Goal: Check status: Check status

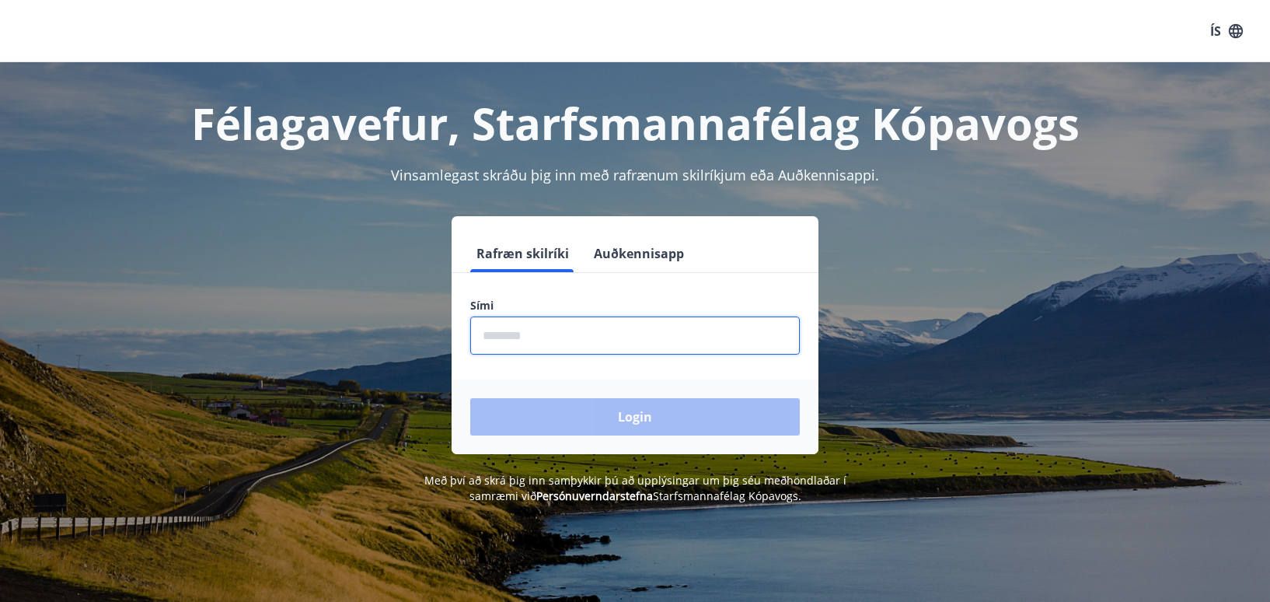
click at [515, 333] on input "phone" at bounding box center [635, 335] width 330 height 38
type input "********"
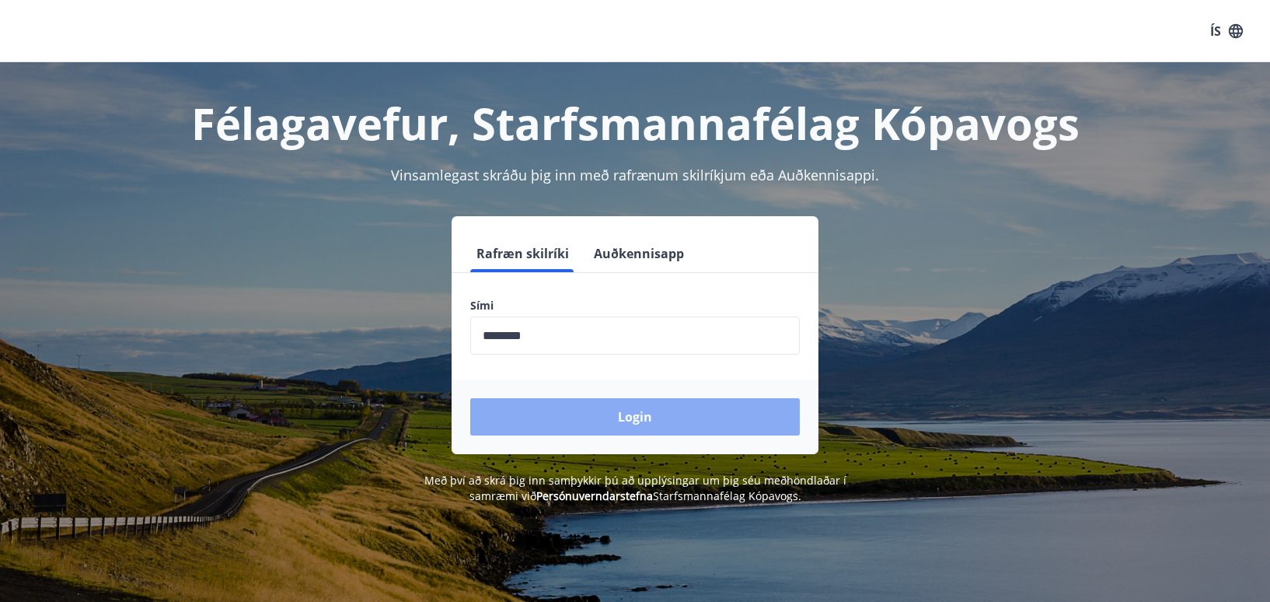
click at [567, 412] on button "Login" at bounding box center [635, 416] width 330 height 37
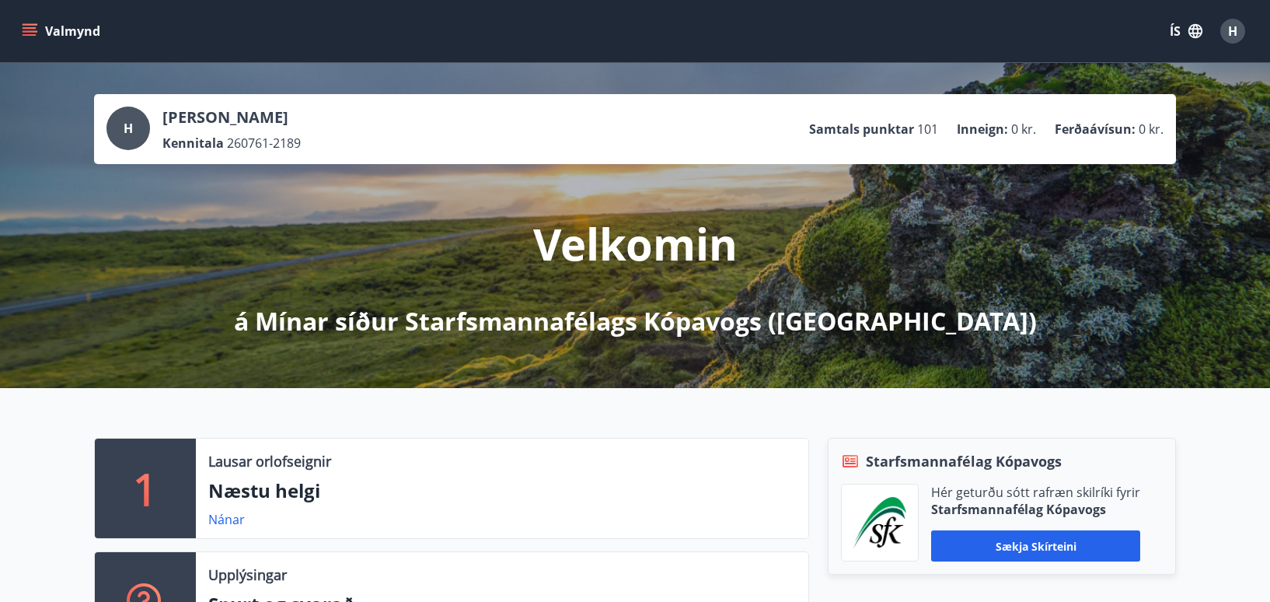
click at [38, 26] on button "Valmynd" at bounding box center [63, 31] width 88 height 28
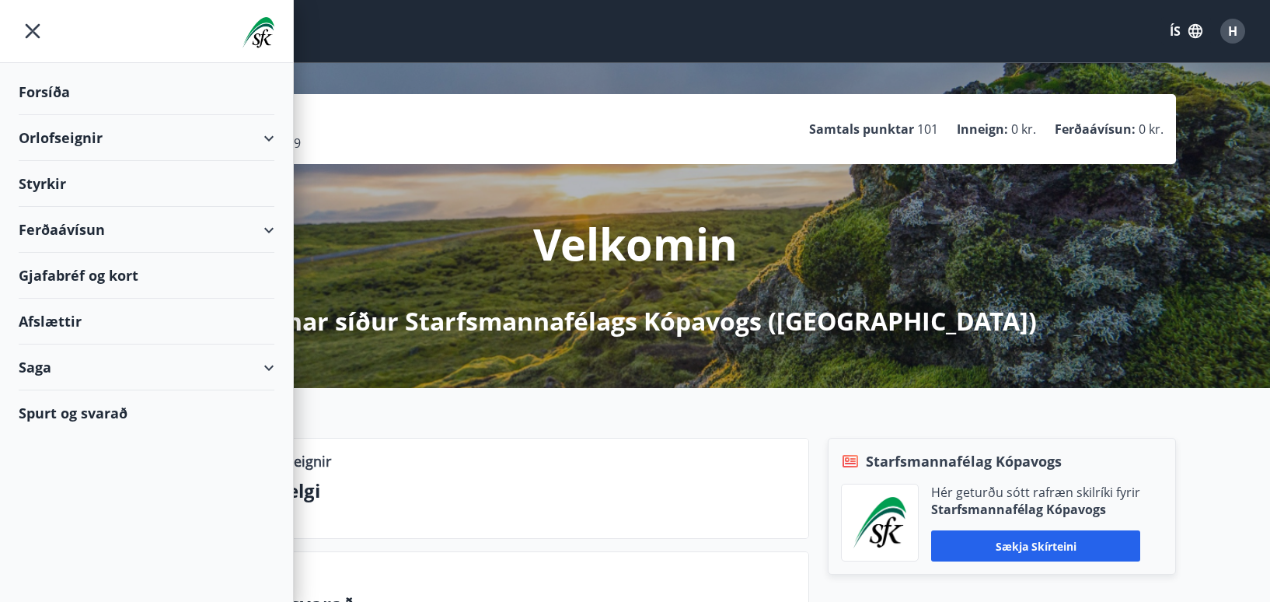
click at [37, 180] on div "Styrkir" at bounding box center [147, 184] width 256 height 46
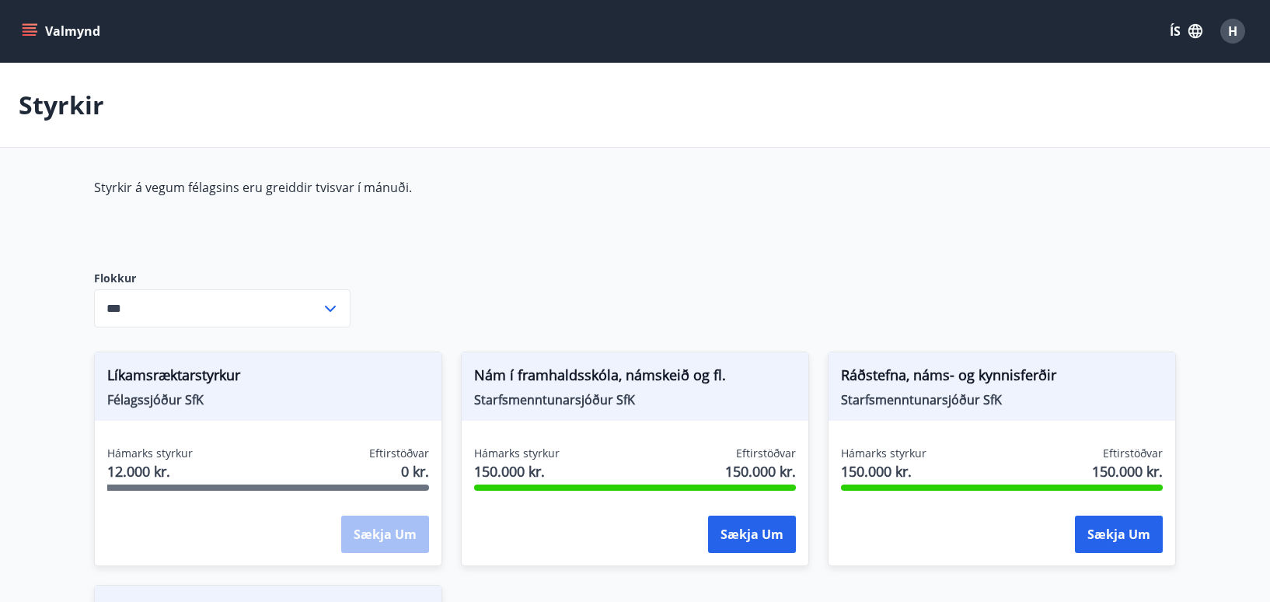
type input "***"
click at [758, 528] on button "Sækja um" at bounding box center [752, 533] width 88 height 37
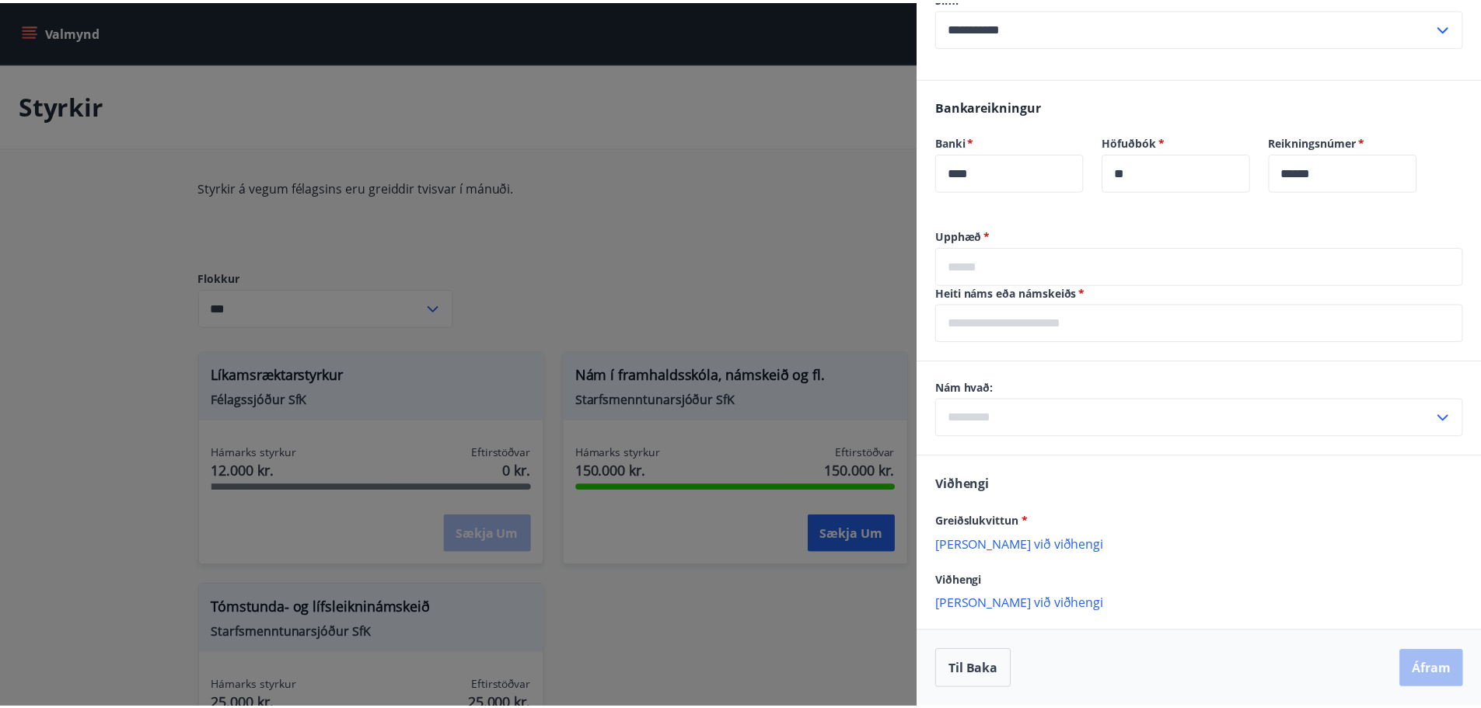
scroll to position [741, 0]
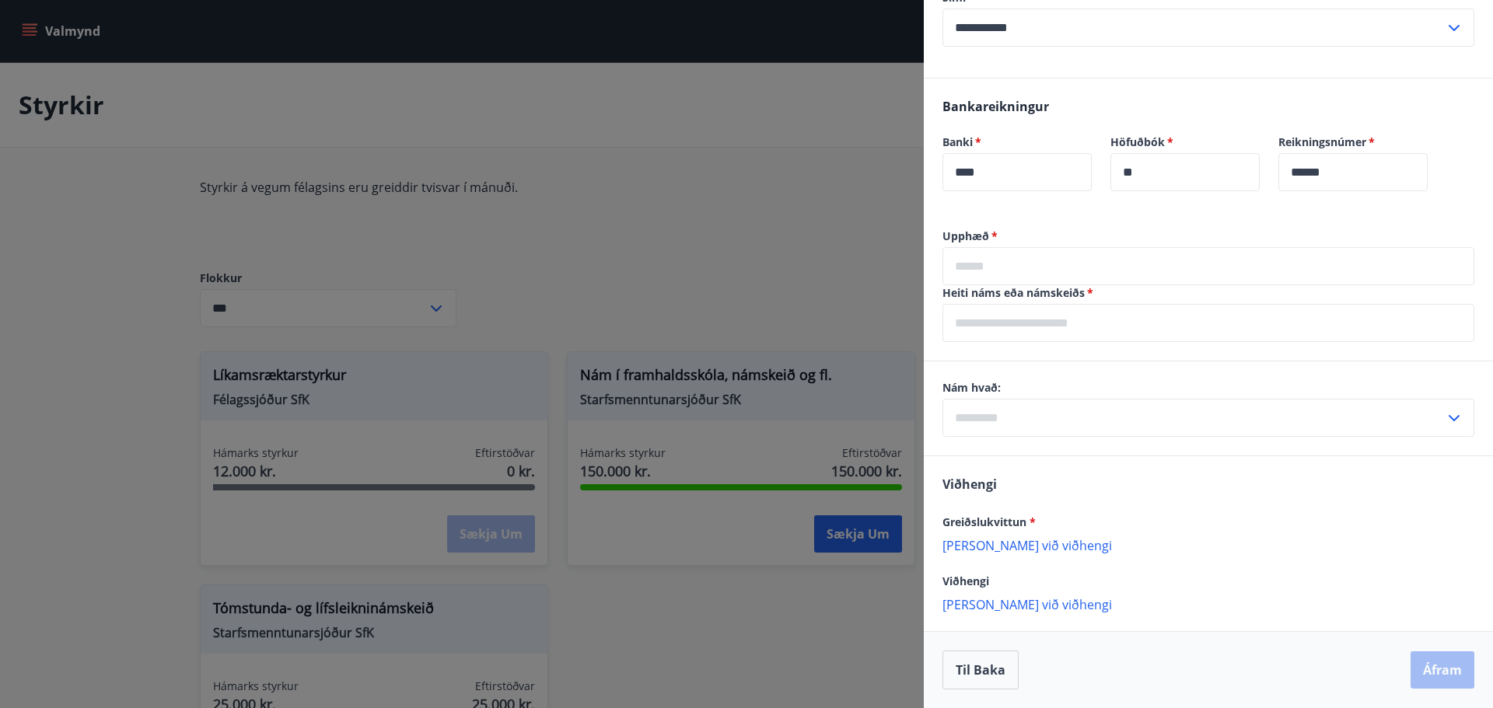
click at [1263, 439] on div "Nám hvað: ​" at bounding box center [1208, 409] width 569 height 94
click at [1033, 327] on input "text" at bounding box center [1208, 323] width 532 height 38
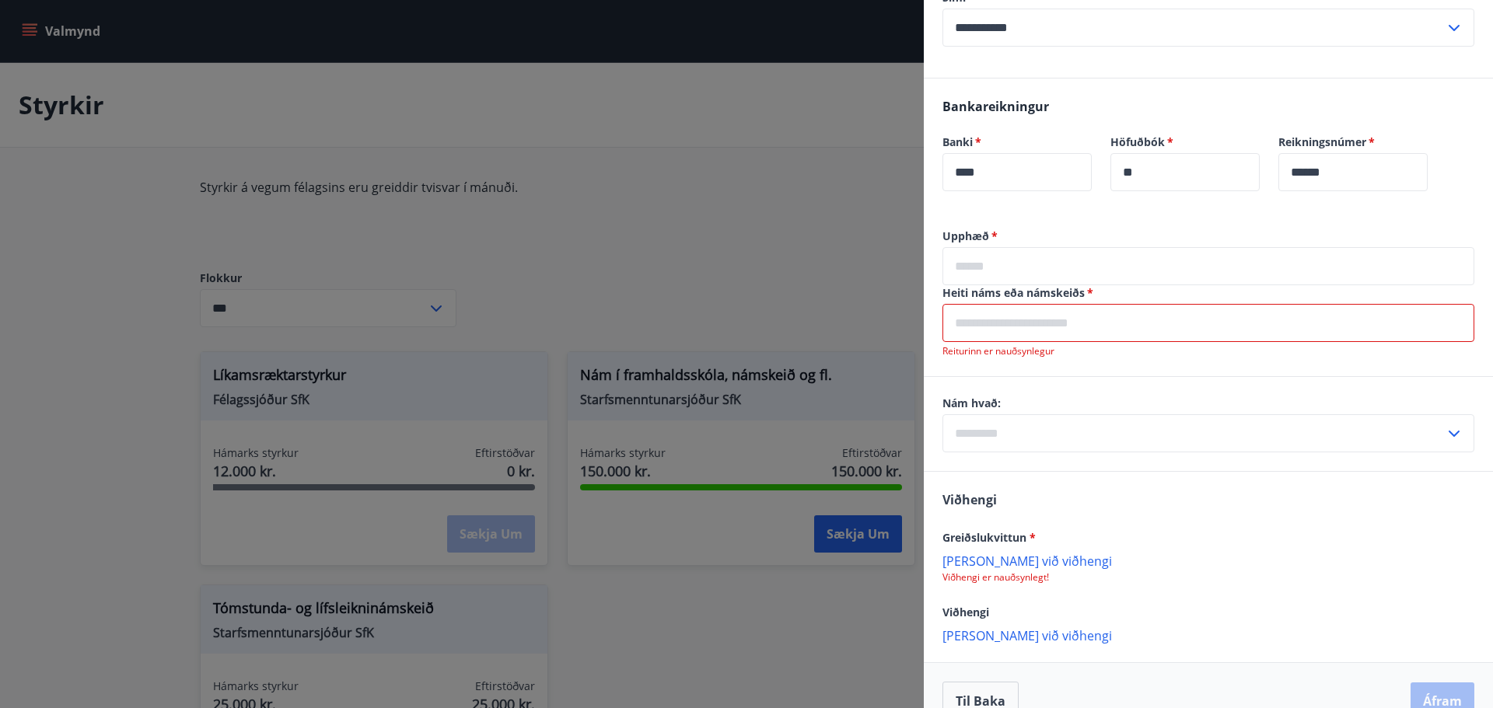
click at [1281, 369] on div "Upphæð   * ​ Heiti náms eða námskeiðs   * ​ Reiturinn er nauðsynlegur Nám hvað:…" at bounding box center [1208, 484] width 569 height 511
click at [1281, 439] on input "text" at bounding box center [1193, 433] width 502 height 38
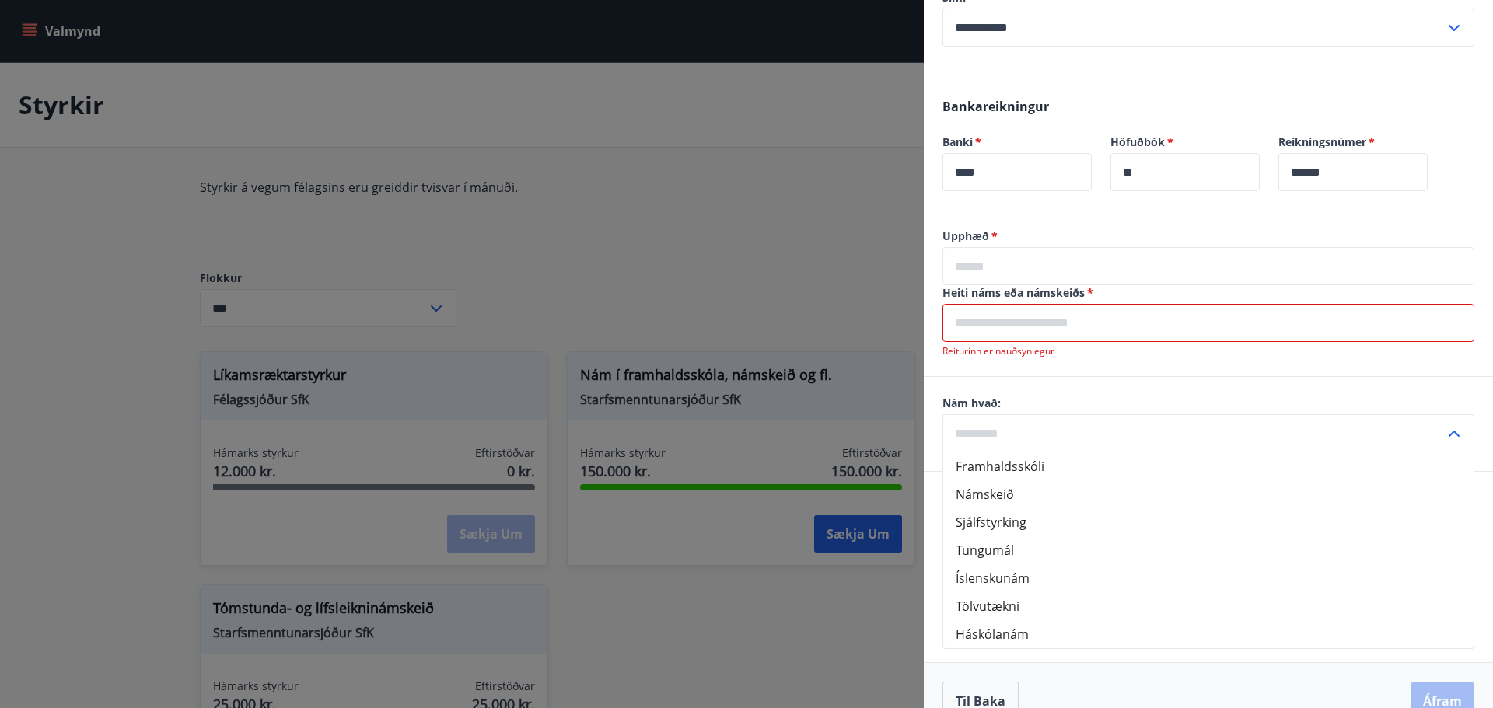
click at [1167, 433] on input "text" at bounding box center [1193, 433] width 502 height 38
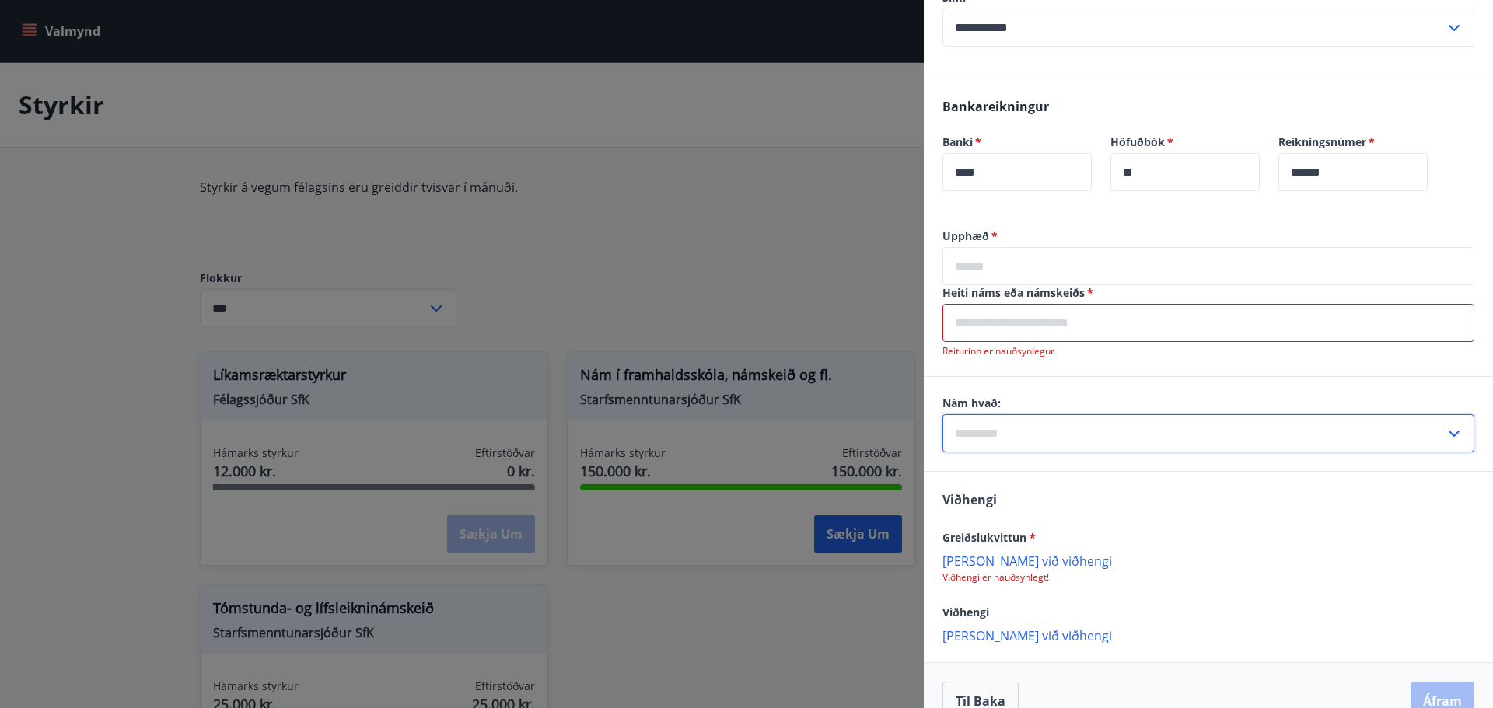
click at [1061, 432] on input "text" at bounding box center [1193, 433] width 502 height 38
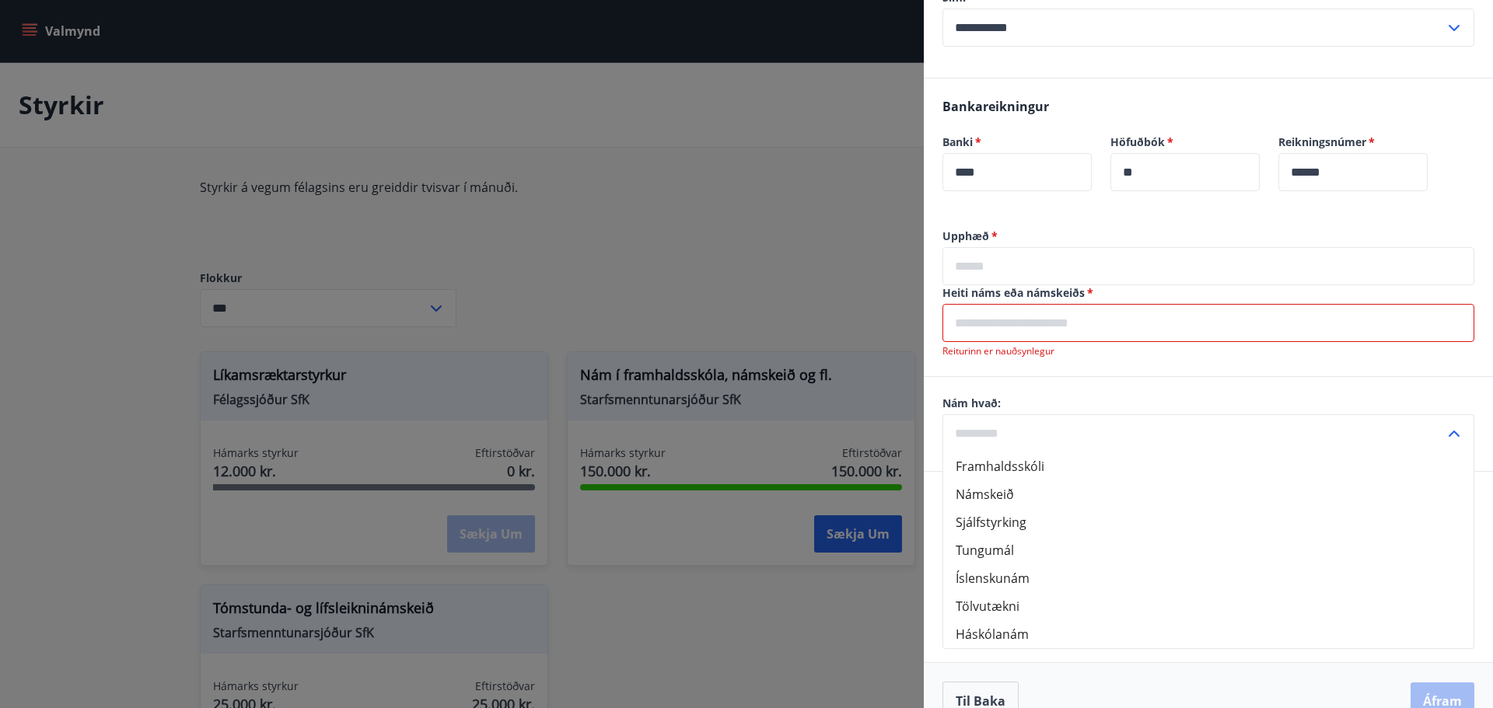
click at [437, 107] on div at bounding box center [746, 354] width 1493 height 708
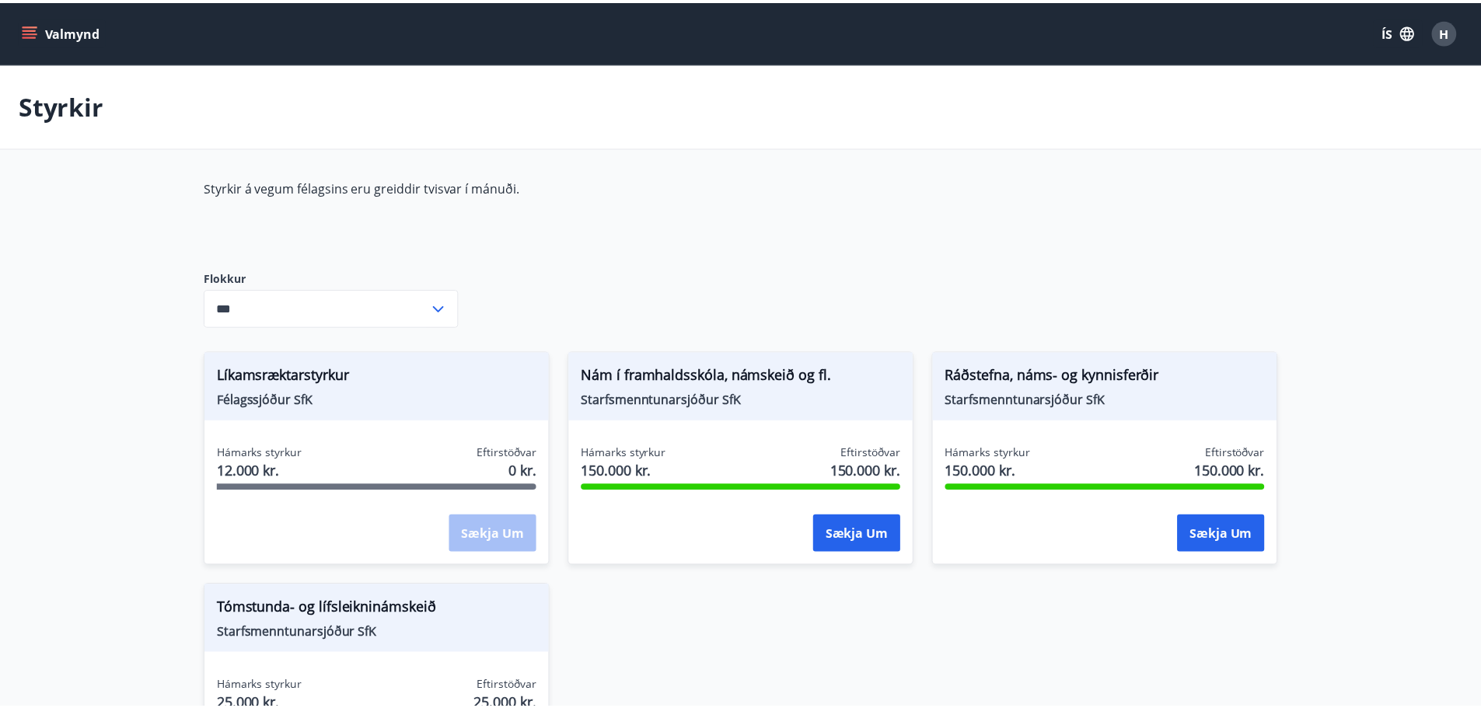
scroll to position [0, 0]
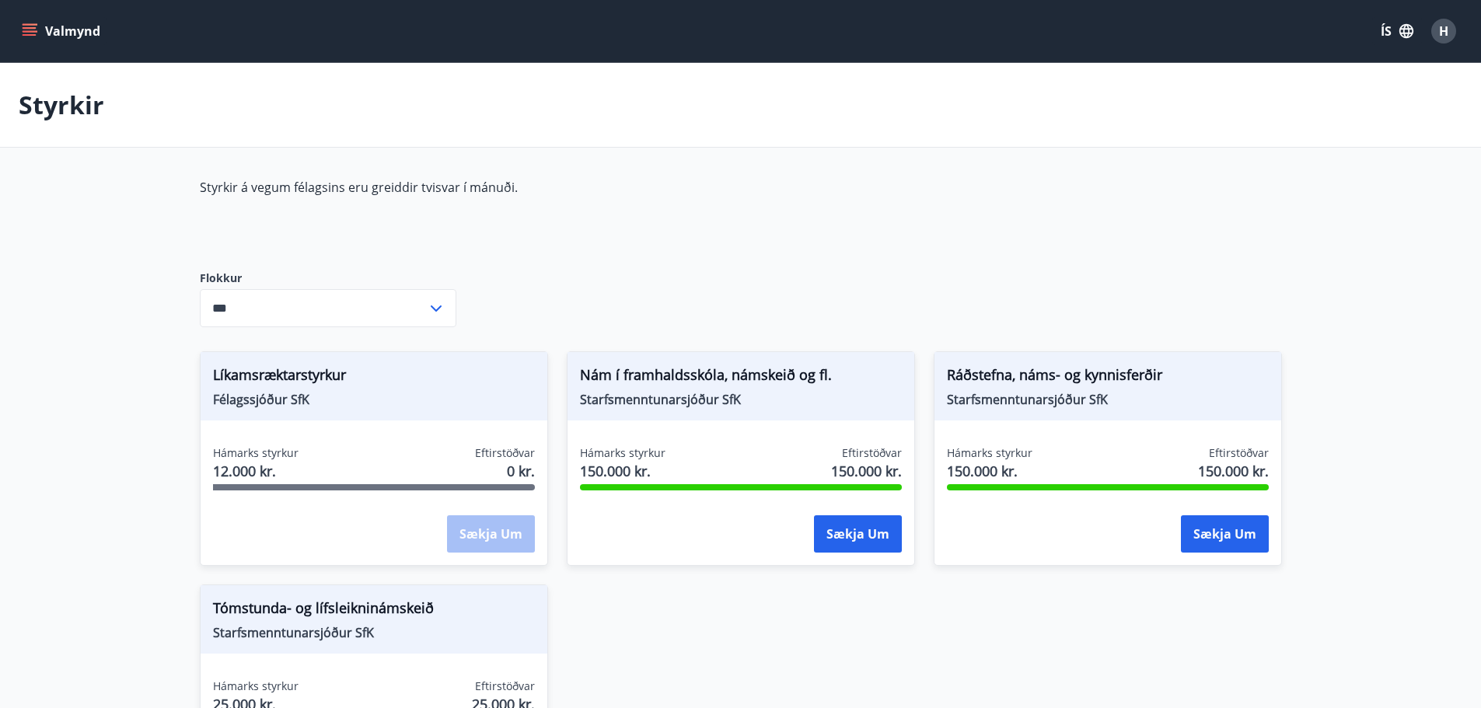
click at [72, 30] on button "Valmynd" at bounding box center [63, 31] width 88 height 28
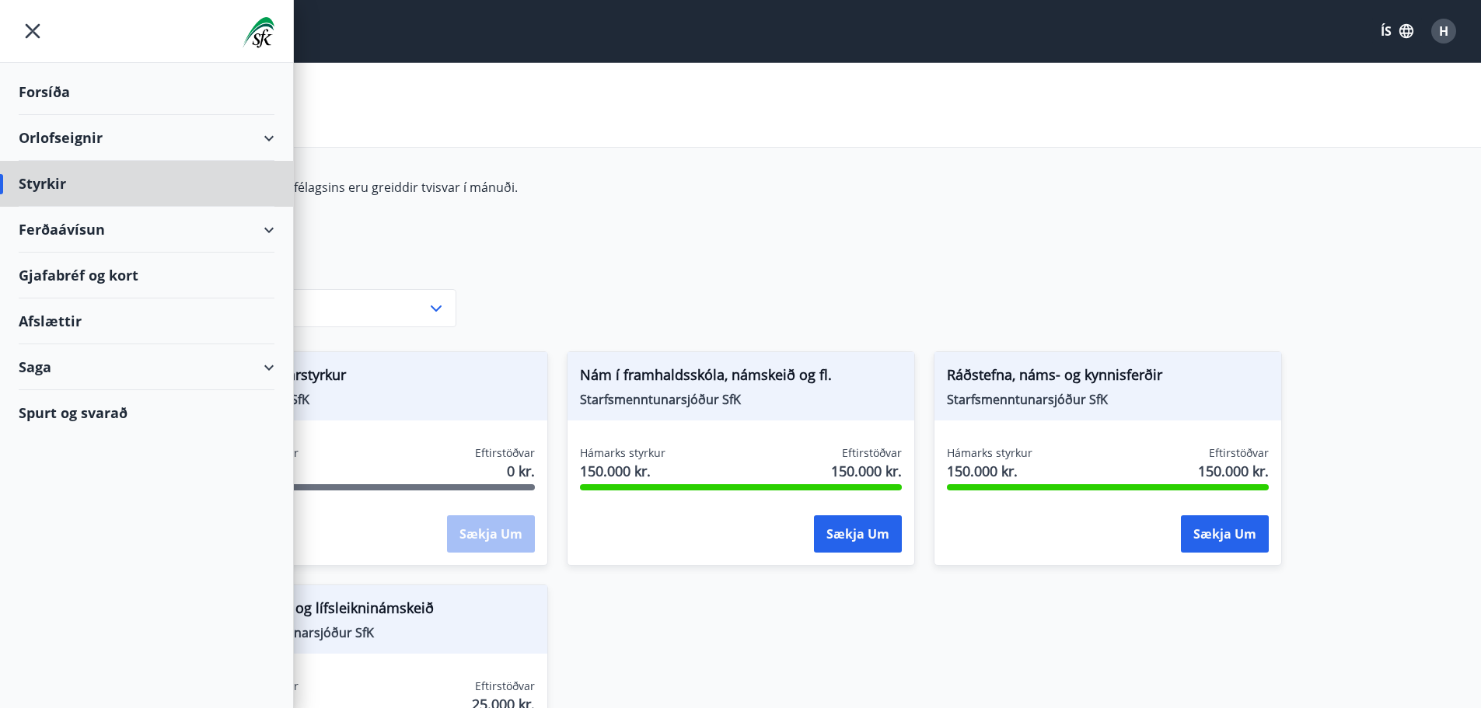
click at [61, 91] on div "Forsíða" at bounding box center [147, 92] width 256 height 46
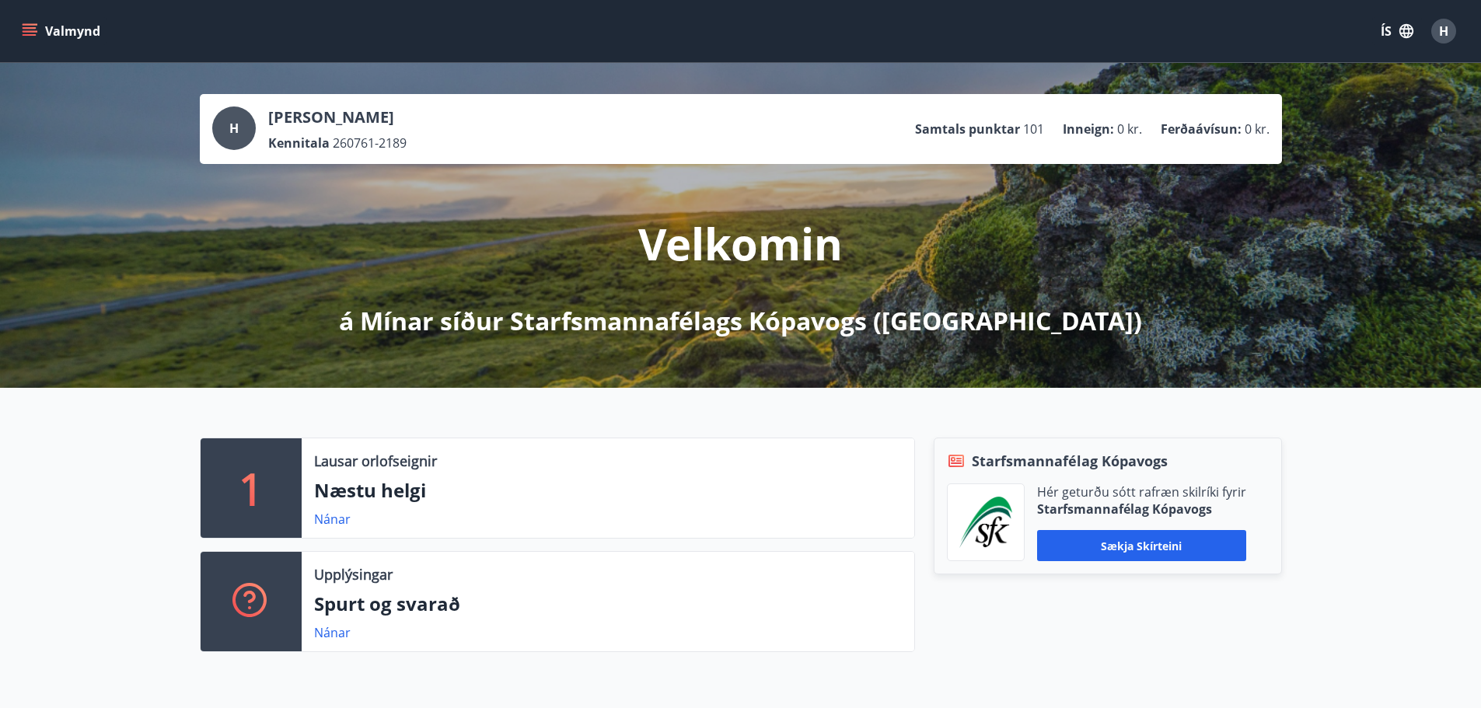
click at [50, 30] on button "Valmynd" at bounding box center [63, 31] width 88 height 28
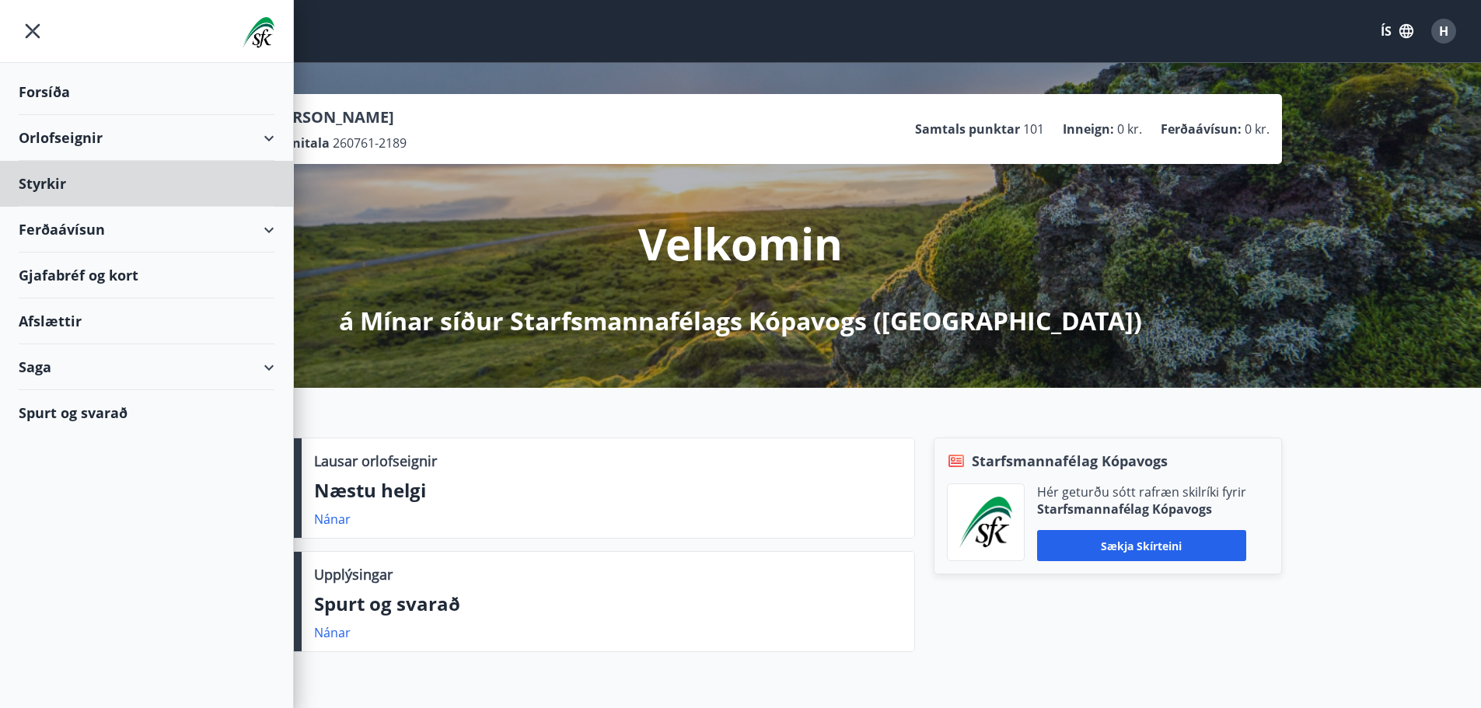
click at [34, 86] on div "Forsíða" at bounding box center [147, 92] width 256 height 46
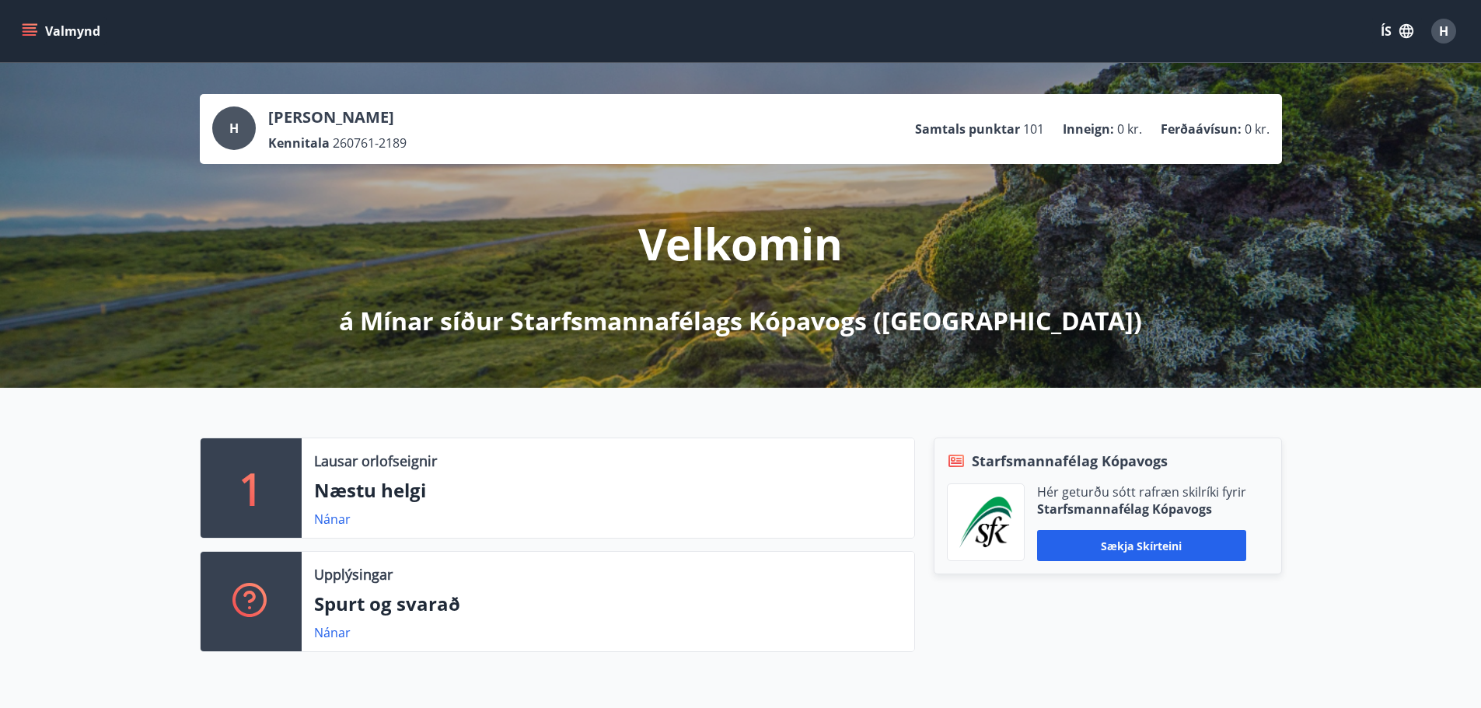
click at [1281, 26] on span "H" at bounding box center [1443, 31] width 9 height 17
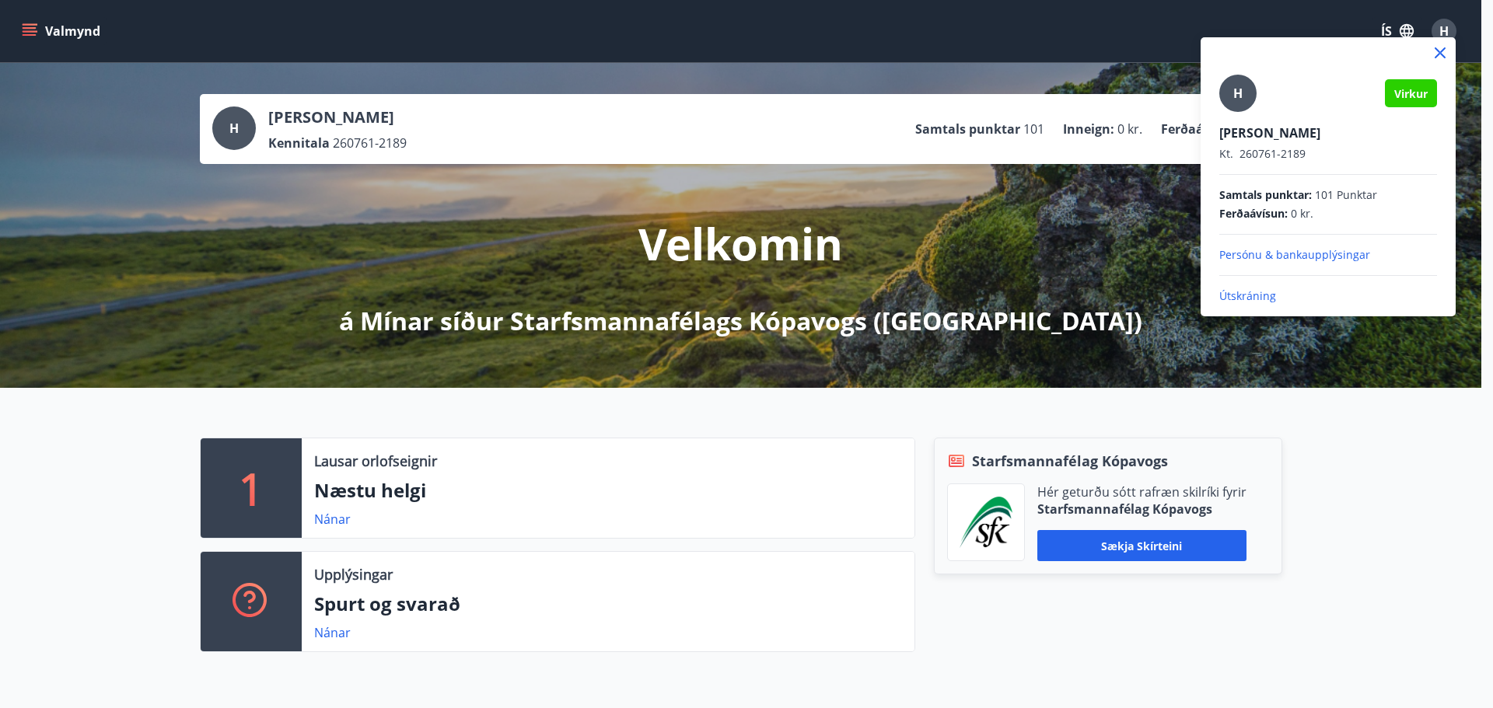
click at [68, 30] on div at bounding box center [746, 354] width 1493 height 708
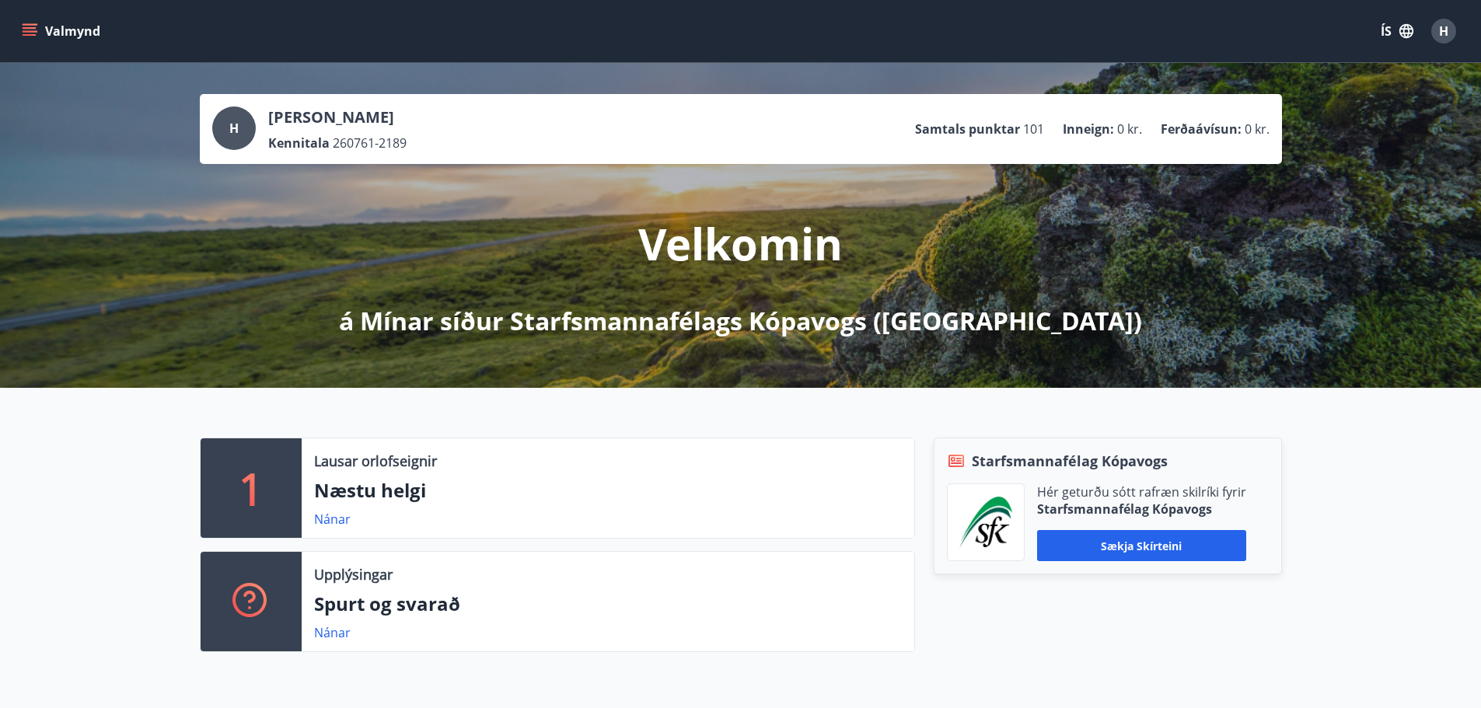
click at [61, 28] on button "Valmynd" at bounding box center [63, 31] width 88 height 28
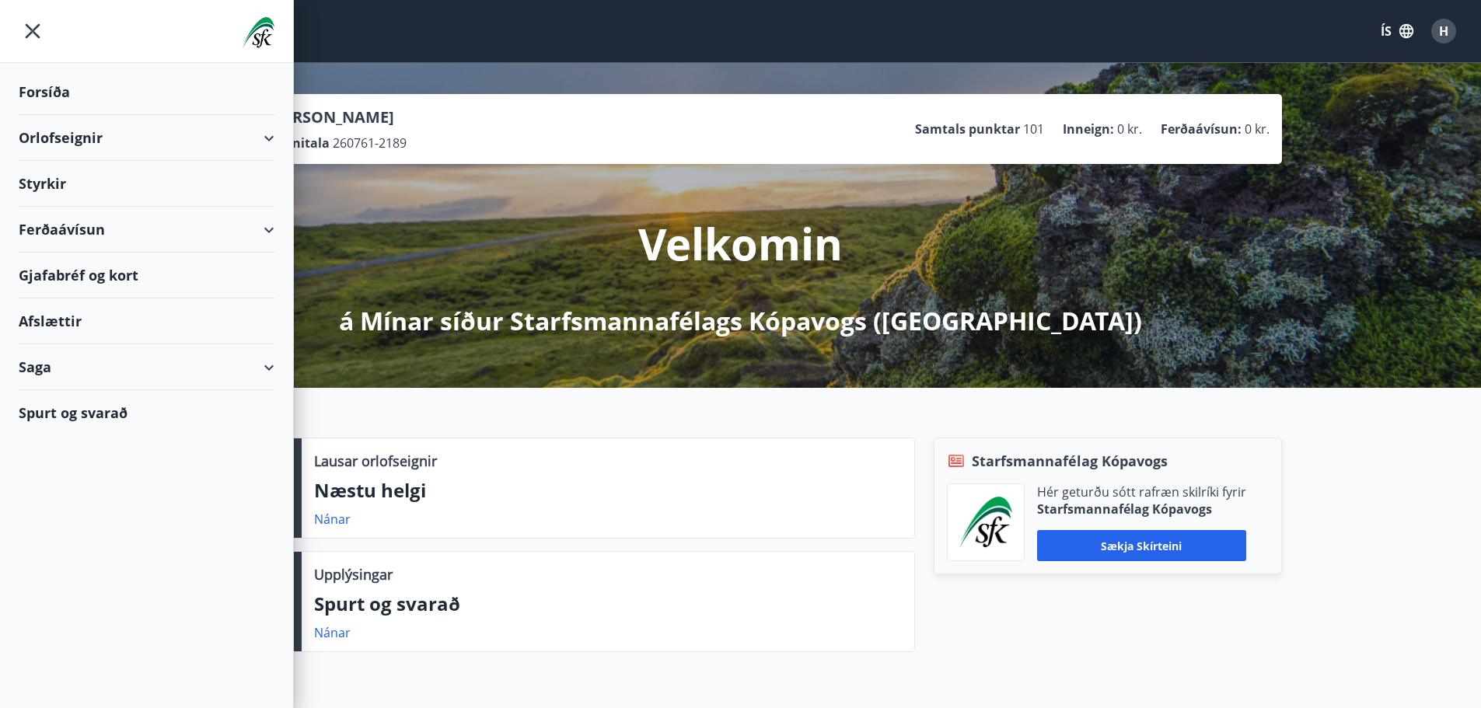
click at [271, 362] on div "Saga" at bounding box center [147, 367] width 256 height 46
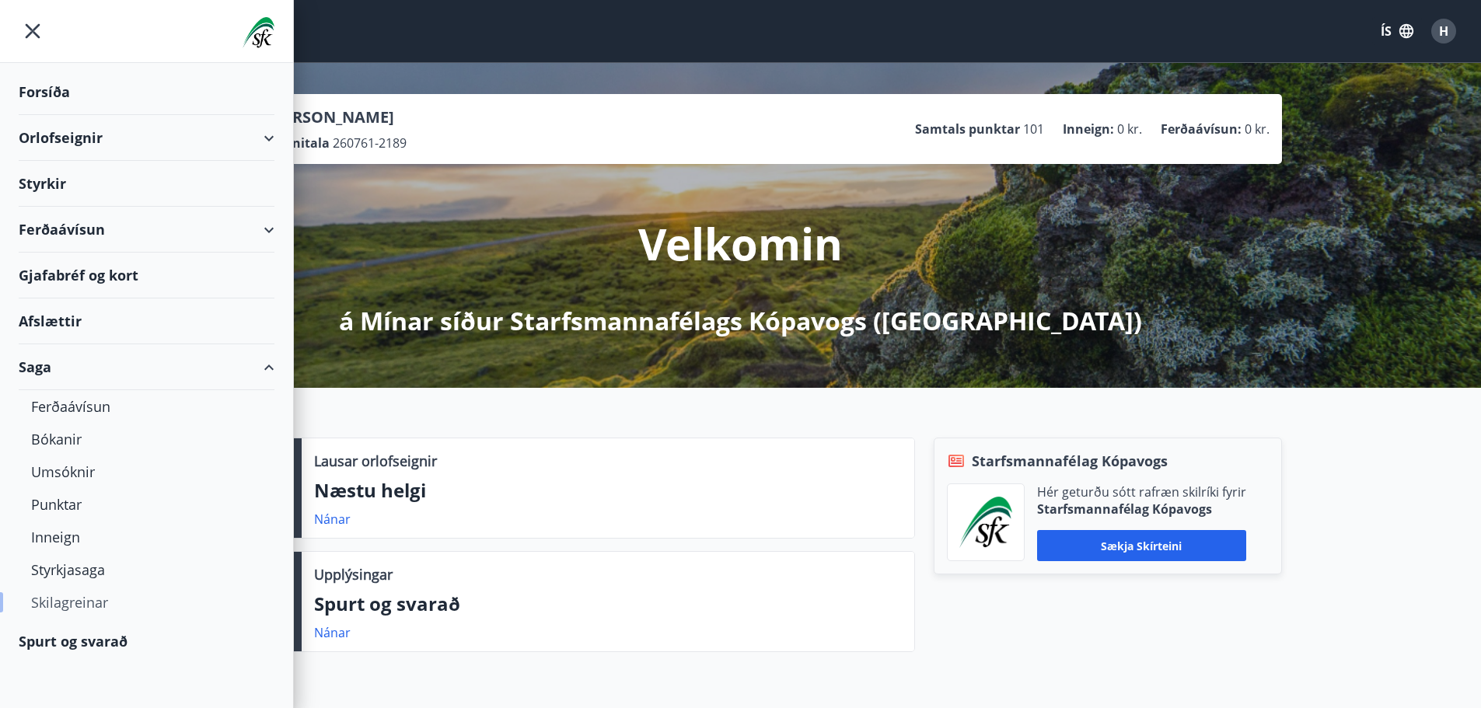
click at [72, 599] on div "Skilagreinar" at bounding box center [146, 602] width 231 height 33
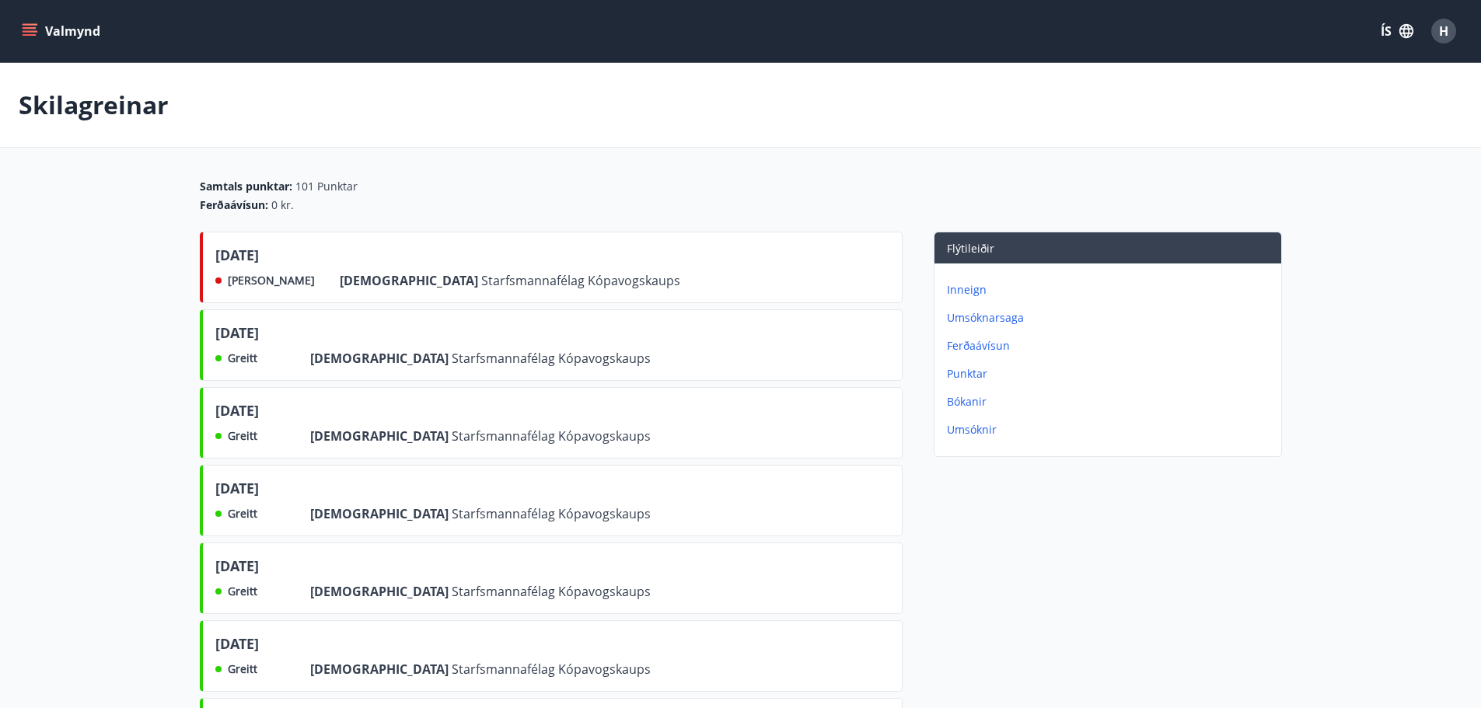
click at [601, 264] on div "september 2025 Ekki greitt Frá Starfsmannafélag Kópavogskaups" at bounding box center [551, 268] width 703 height 72
click at [610, 349] on div "ágúst 2025 Greitt Frá Starfsmannafélag Kópavogskaups" at bounding box center [551, 345] width 703 height 72
click at [677, 347] on div "ágúst 2025 Greitt Frá Starfsmannafélag Kópavogskaups" at bounding box center [551, 345] width 703 height 72
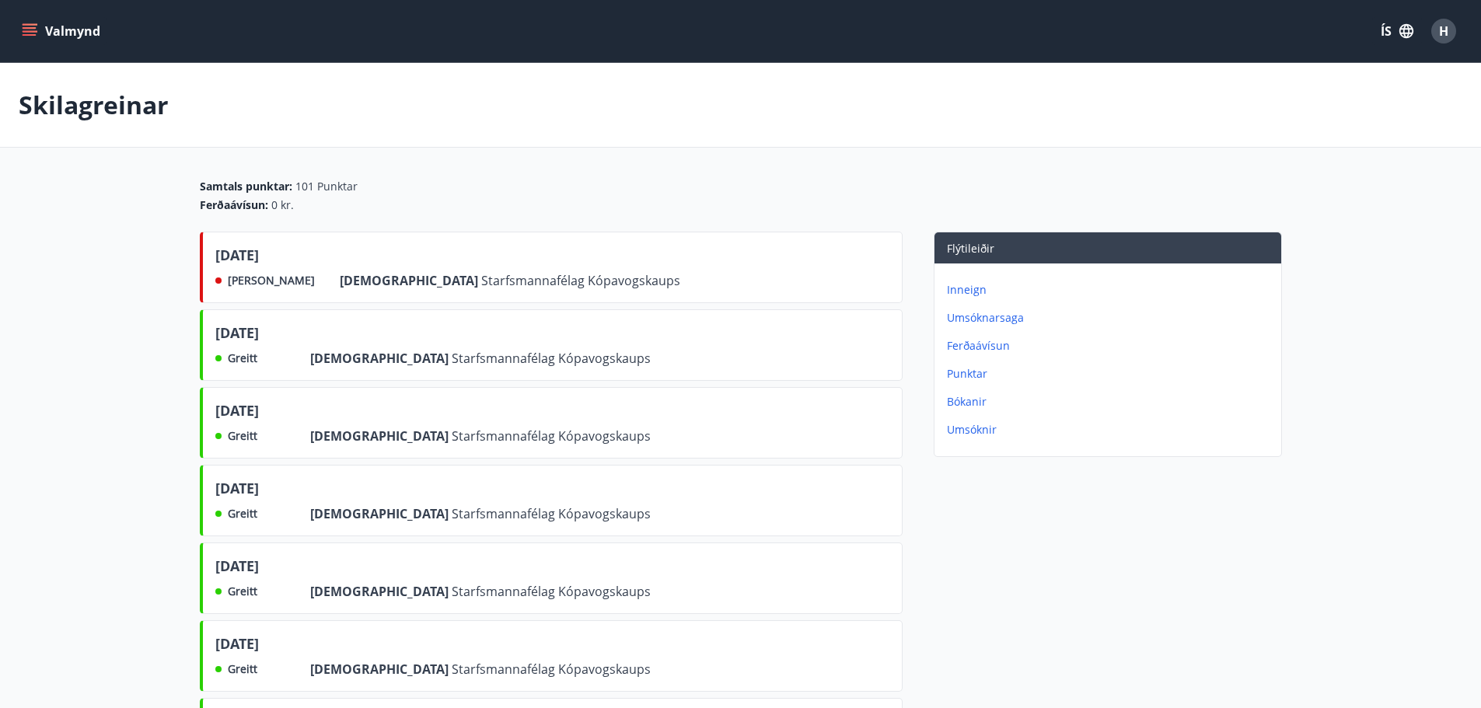
click at [688, 193] on div "Samtals punktar : 101 Punktar" at bounding box center [741, 187] width 1082 height 16
click at [68, 28] on button "Valmynd" at bounding box center [63, 31] width 88 height 28
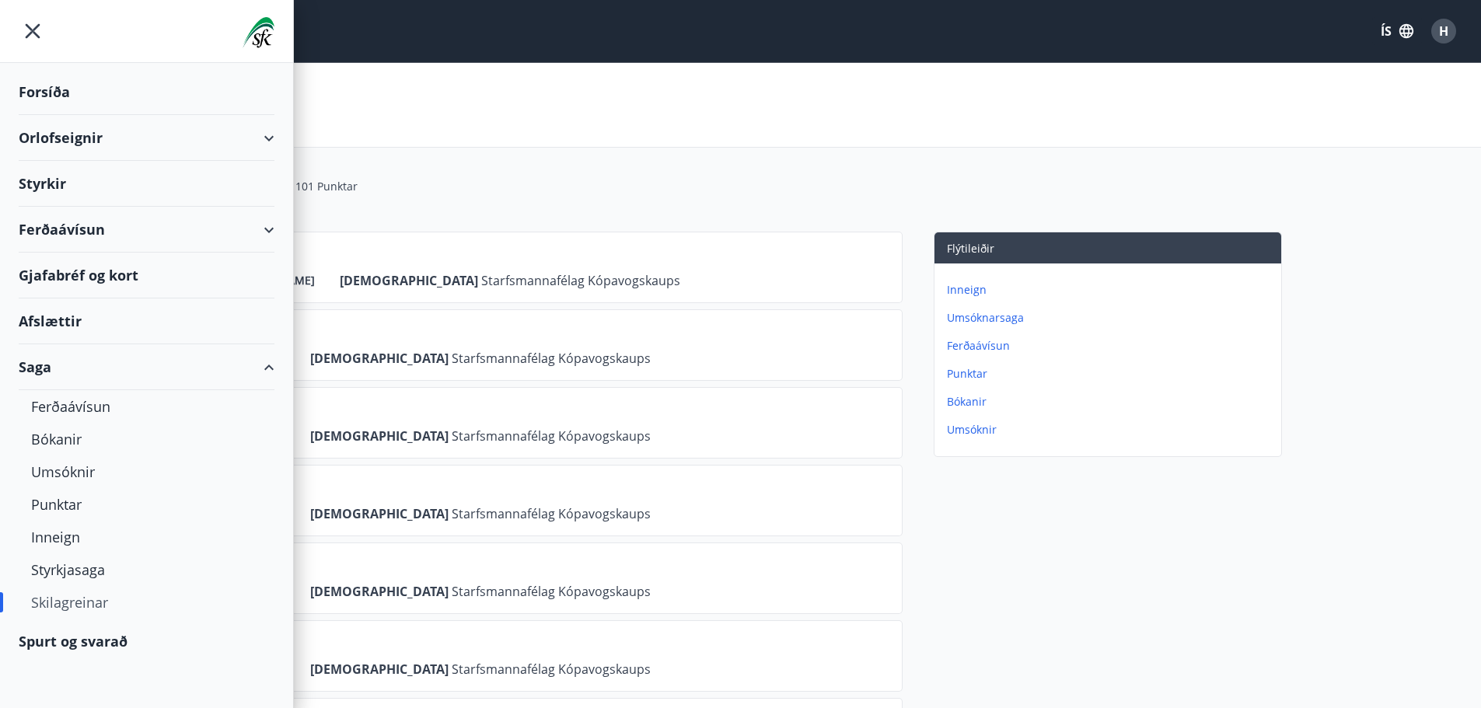
click at [68, 85] on div "Forsíða" at bounding box center [147, 92] width 256 height 46
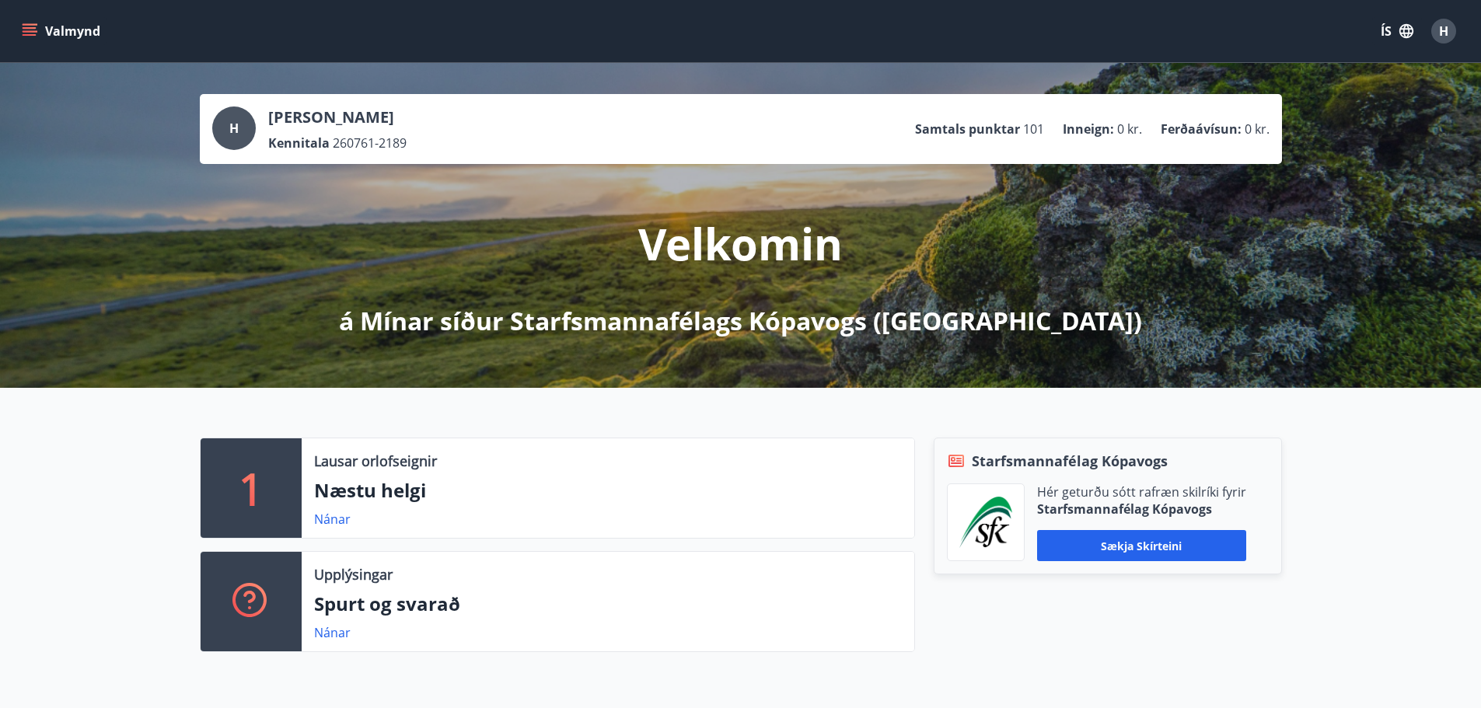
click at [51, 30] on button "Valmynd" at bounding box center [63, 31] width 88 height 28
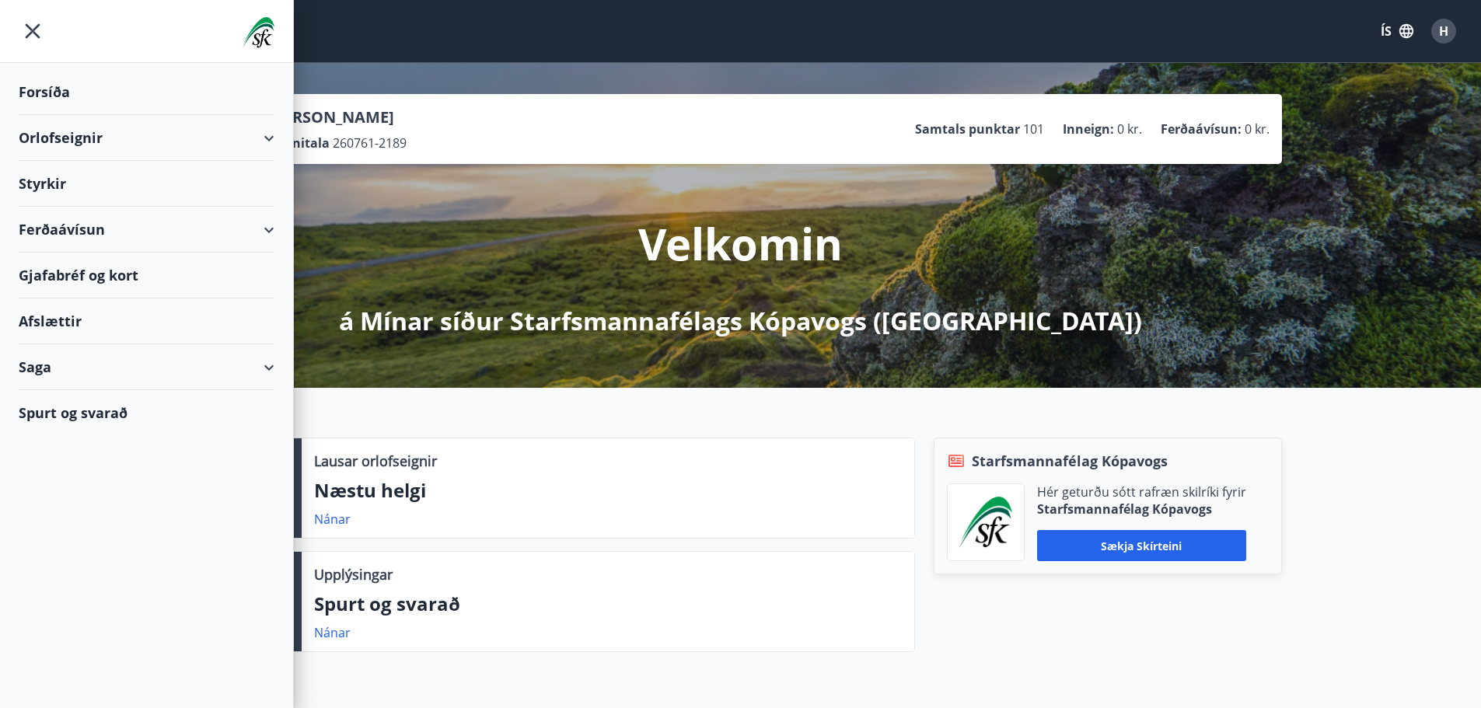
click at [262, 362] on div "Saga" at bounding box center [147, 367] width 256 height 46
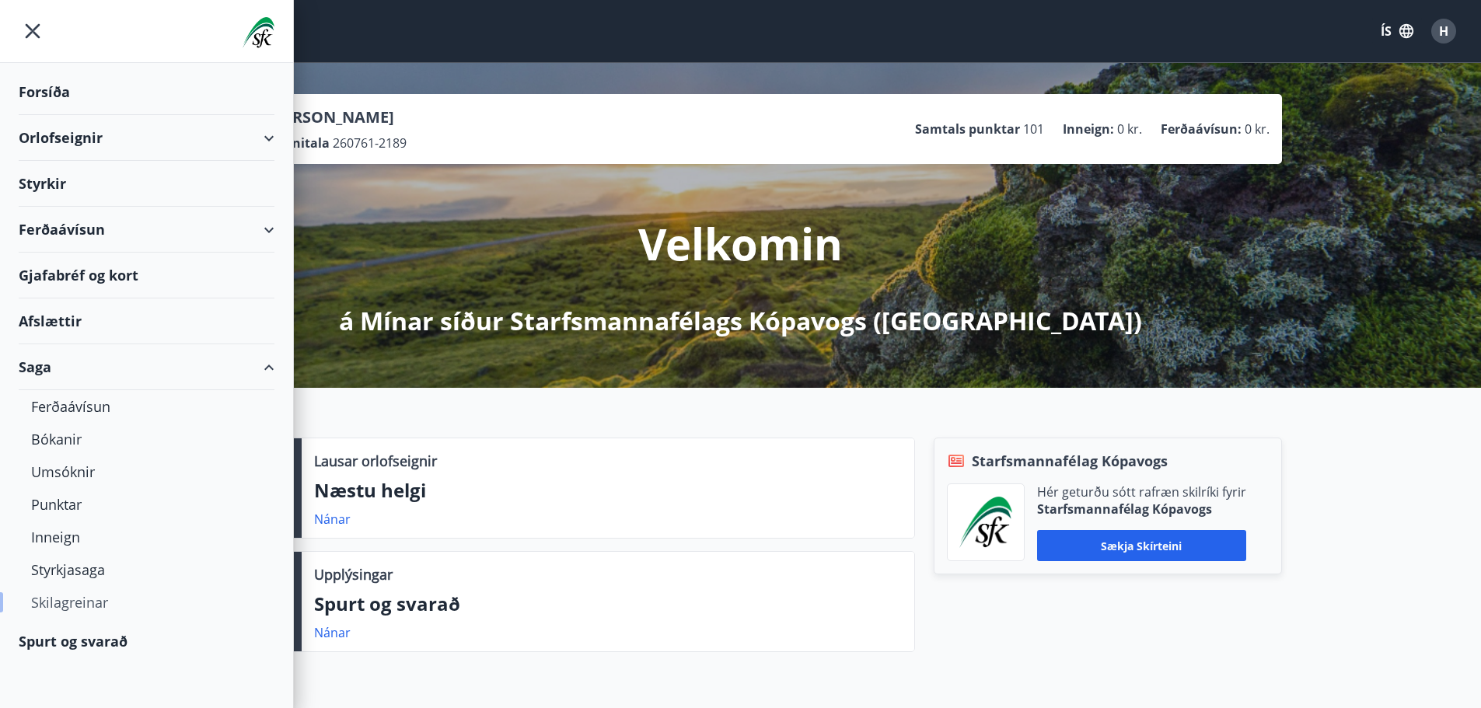
click at [89, 596] on div "Skilagreinar" at bounding box center [146, 602] width 231 height 33
